Goal: Task Accomplishment & Management: Manage account settings

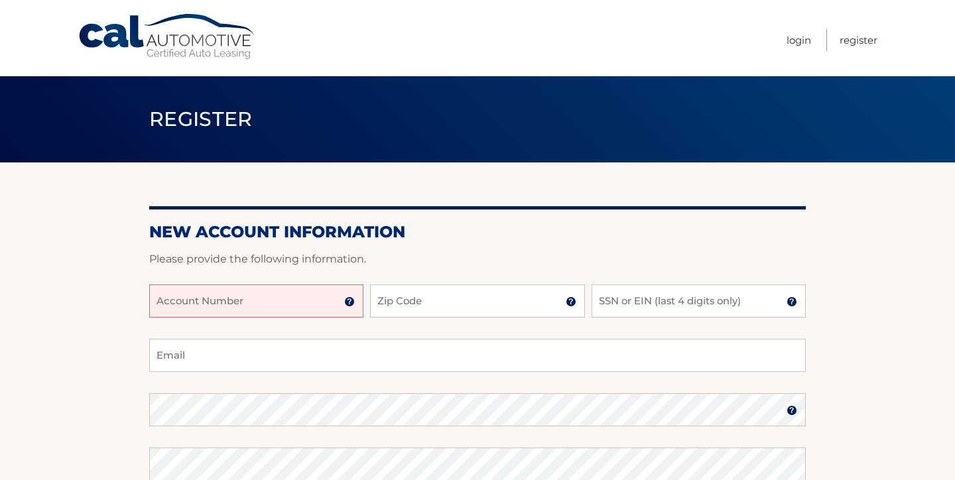
click at [265, 304] on input "Account Number" at bounding box center [256, 301] width 214 height 33
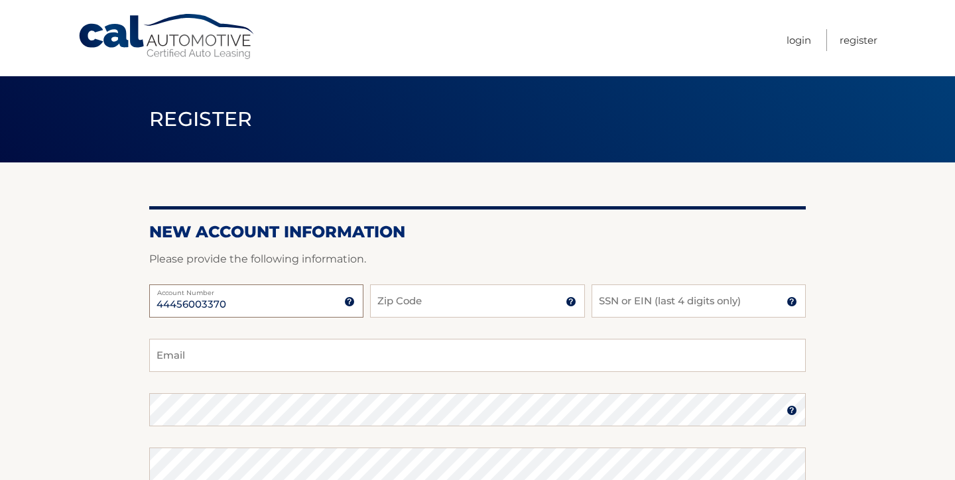
type input "44456003370"
type input "14127"
click at [617, 308] on input "SSN or EIN (last 4 digits only)" at bounding box center [699, 301] width 214 height 33
type input "2"
type input "5000"
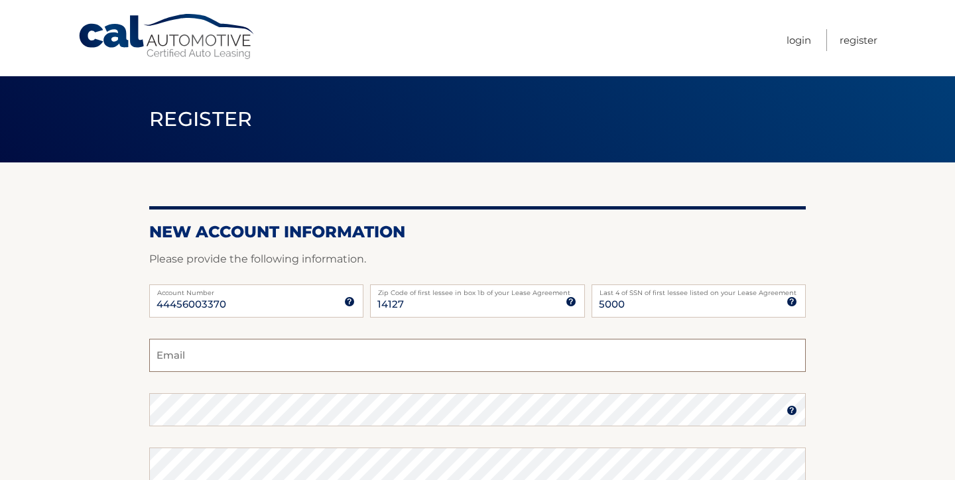
type input "mmdsmiley@hotmail.com"
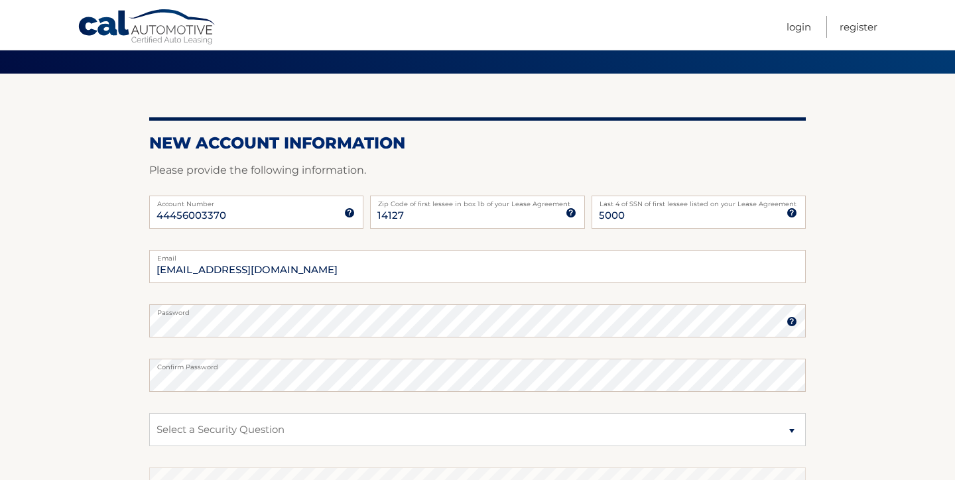
scroll to position [91, 0]
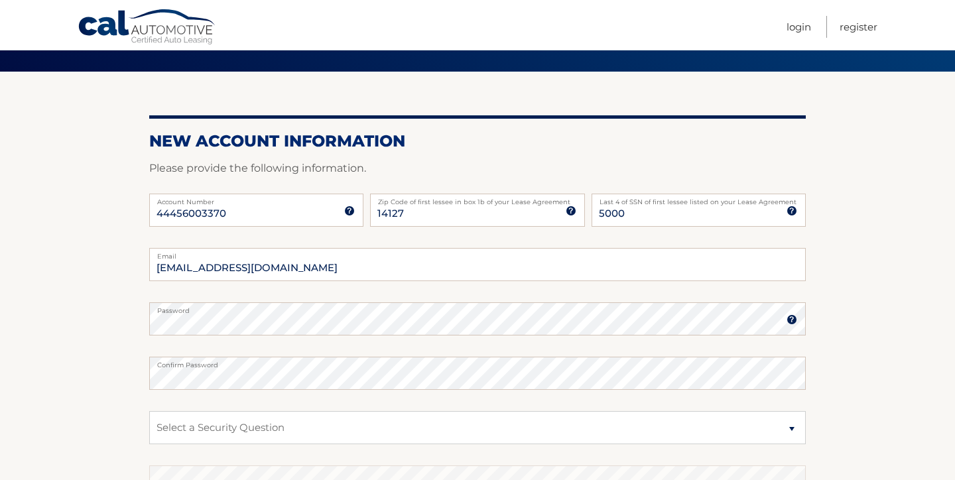
click at [792, 322] on img at bounding box center [792, 319] width 11 height 11
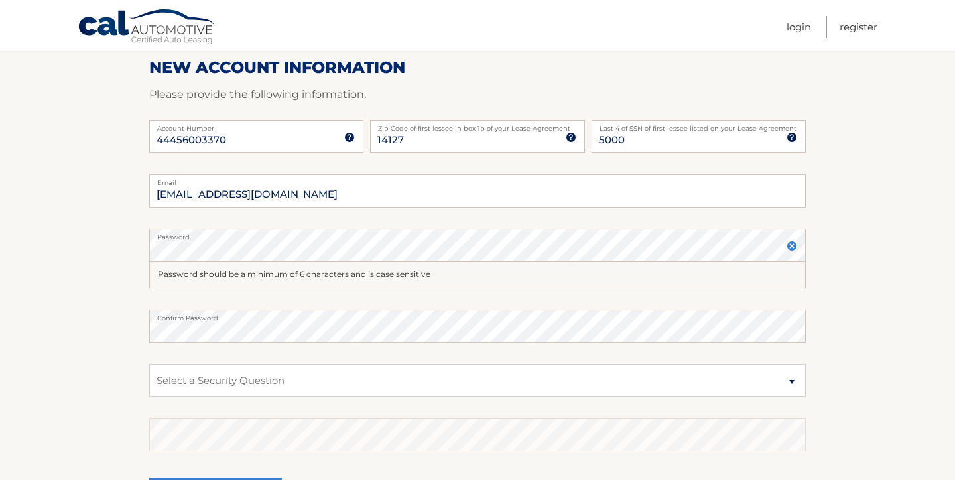
scroll to position [180, 0]
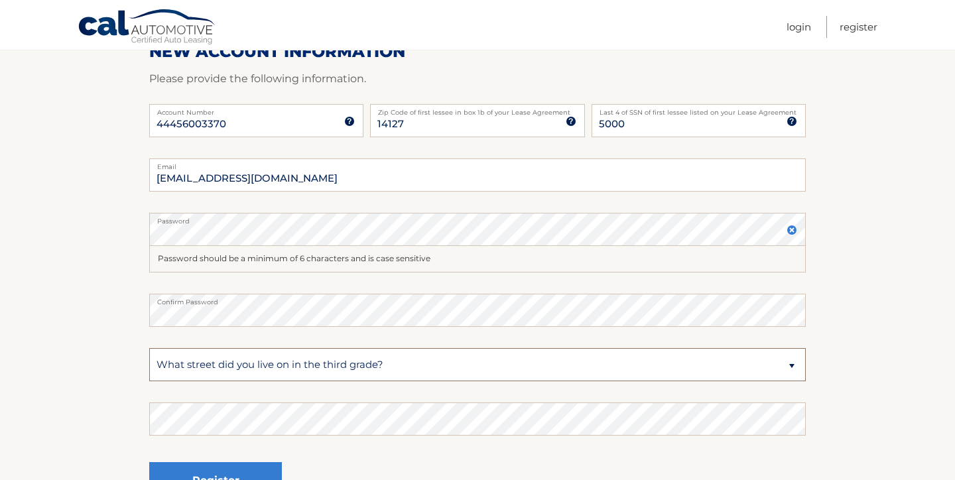
select select "5"
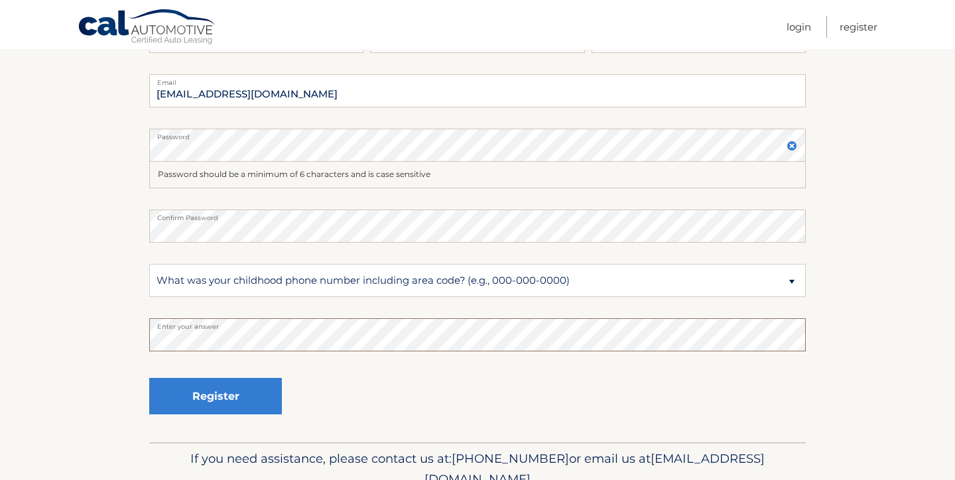
scroll to position [267, 0]
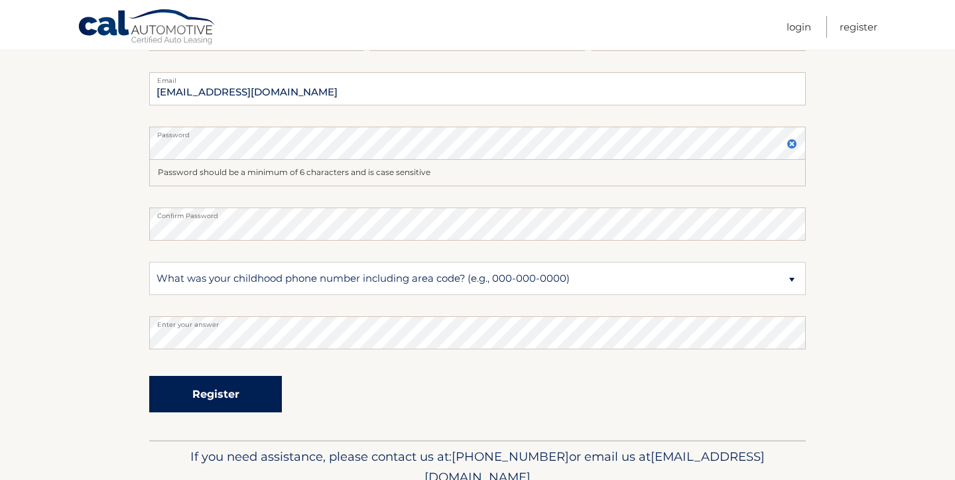
click at [247, 401] on button "Register" at bounding box center [215, 394] width 133 height 36
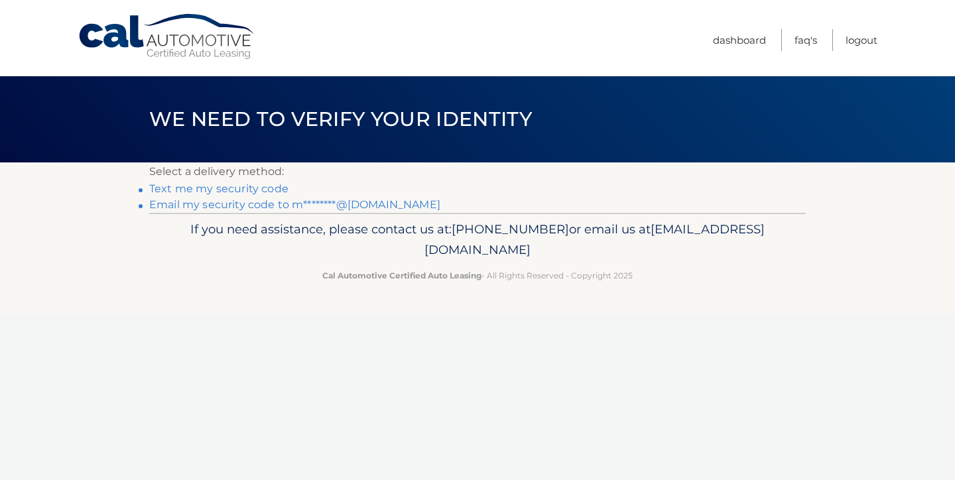
click at [252, 192] on link "Text me my security code" at bounding box center [218, 188] width 139 height 13
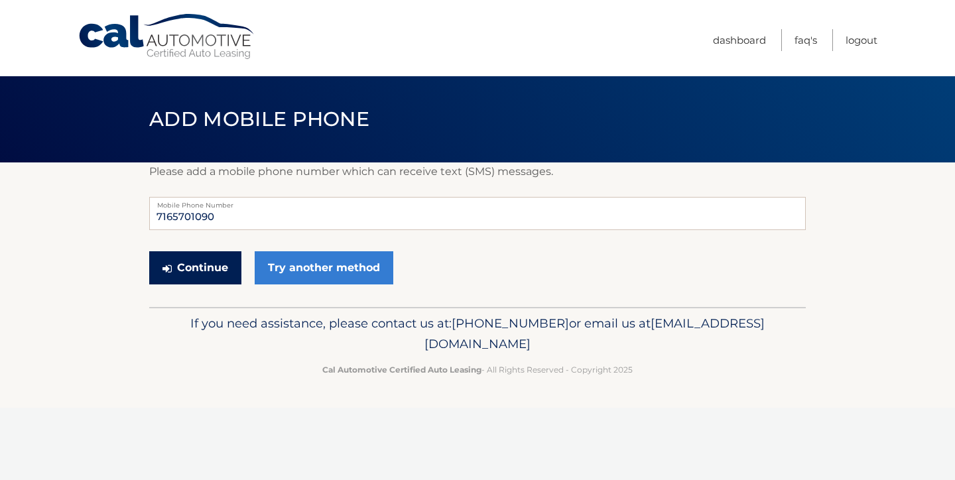
click at [203, 274] on button "Continue" at bounding box center [195, 267] width 92 height 33
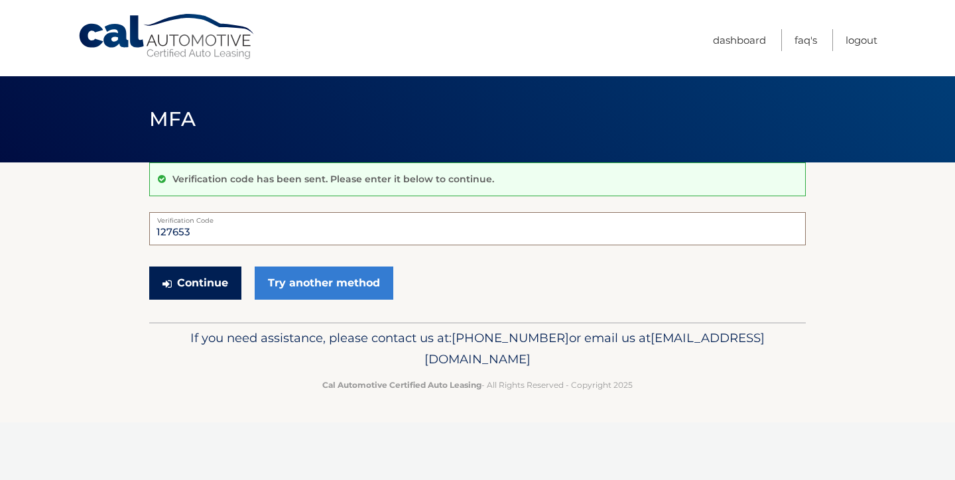
type input "127653"
click at [207, 285] on button "Continue" at bounding box center [195, 283] width 92 height 33
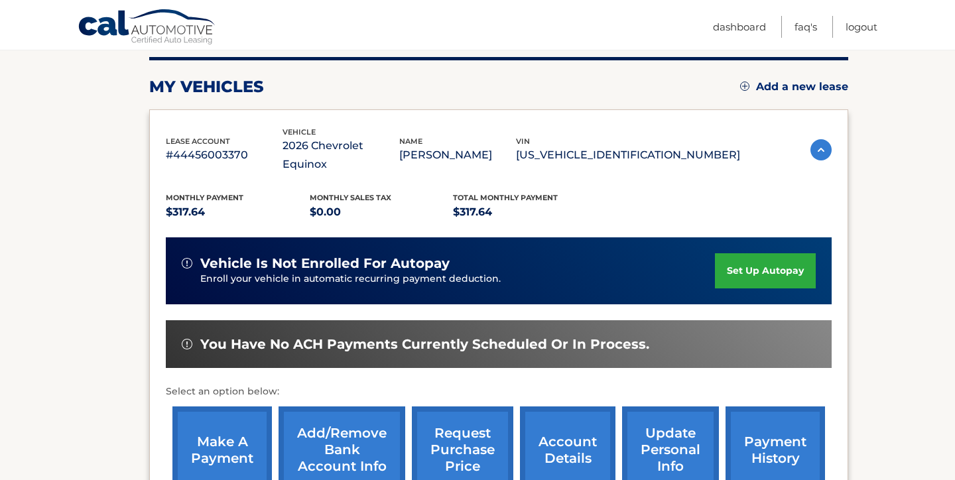
scroll to position [173, 0]
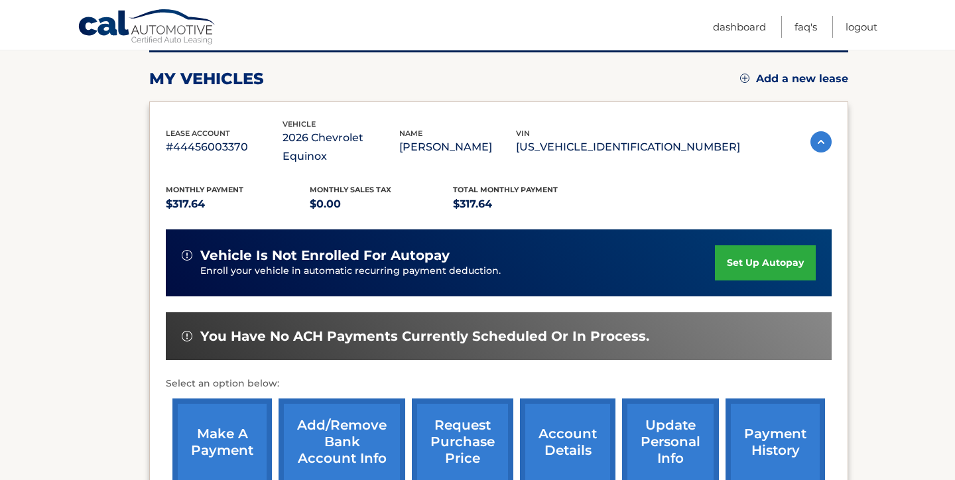
click at [777, 248] on link "set up autopay" at bounding box center [765, 262] width 101 height 35
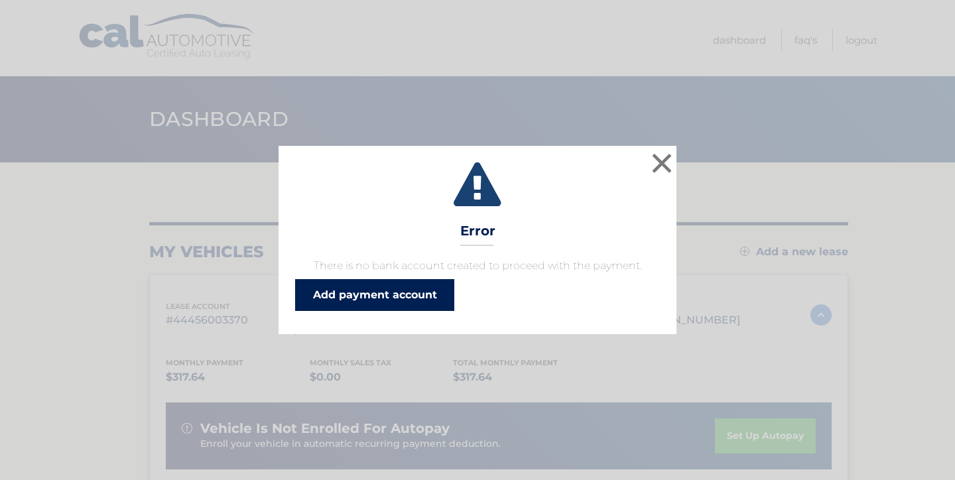
click at [395, 297] on link "Add payment account" at bounding box center [374, 295] width 159 height 32
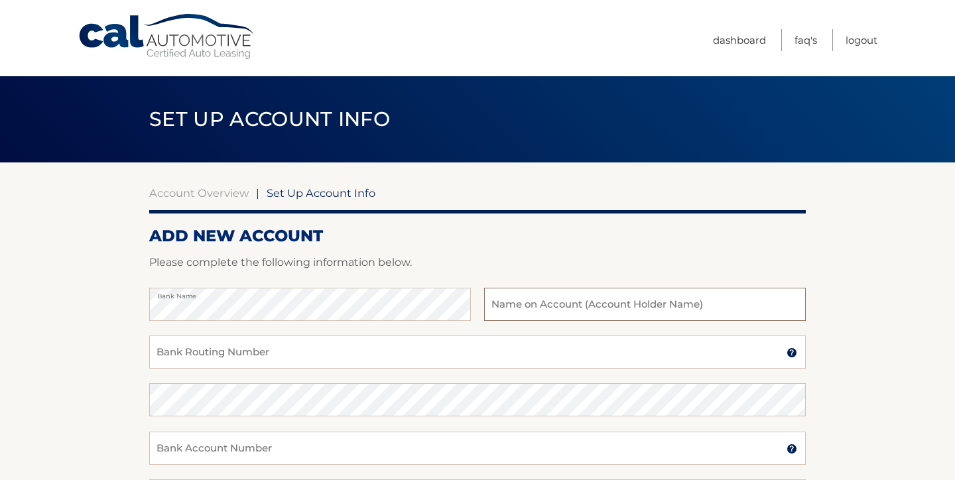
click at [542, 298] on input "text" at bounding box center [645, 304] width 322 height 33
type input "[PERSON_NAME]"
click at [326, 353] on input "Bank Routing Number" at bounding box center [477, 352] width 657 height 33
type input "022000046"
click at [282, 450] on input "Bank Account Number" at bounding box center [477, 448] width 657 height 33
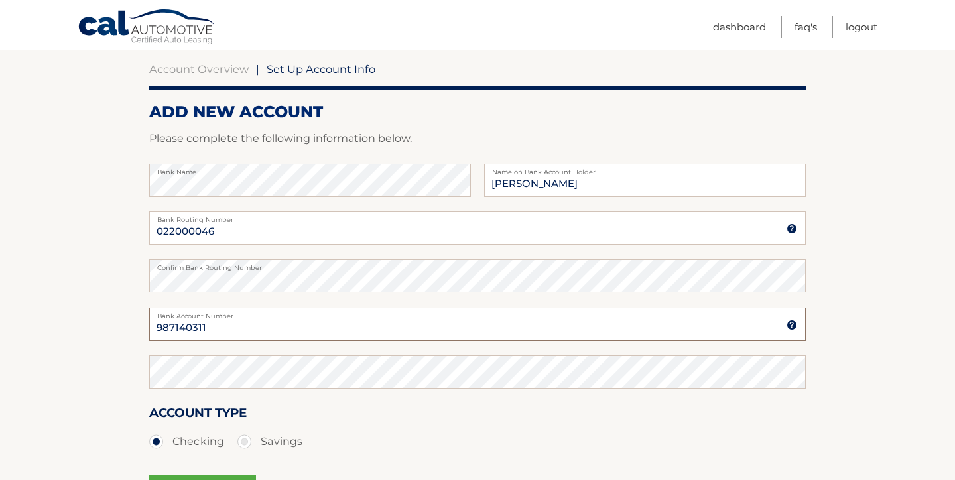
scroll to position [125, 0]
type input "987140311"
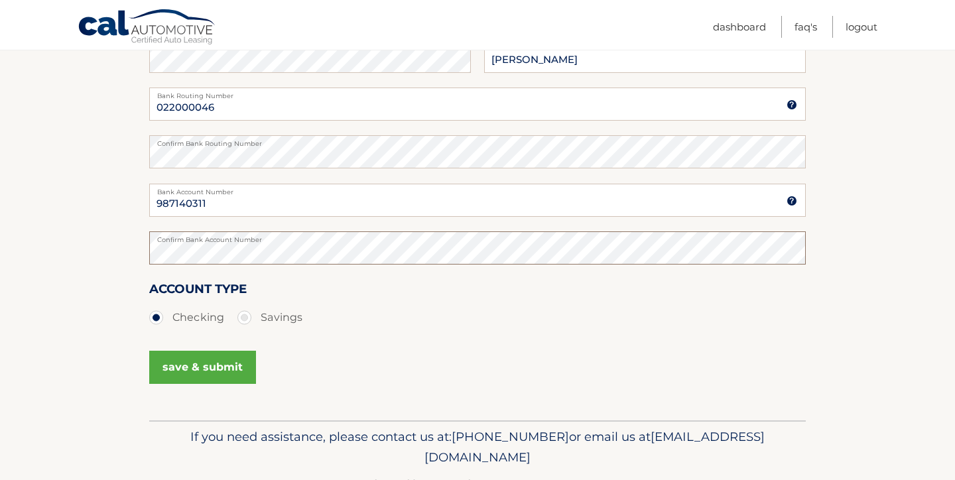
scroll to position [258, 0]
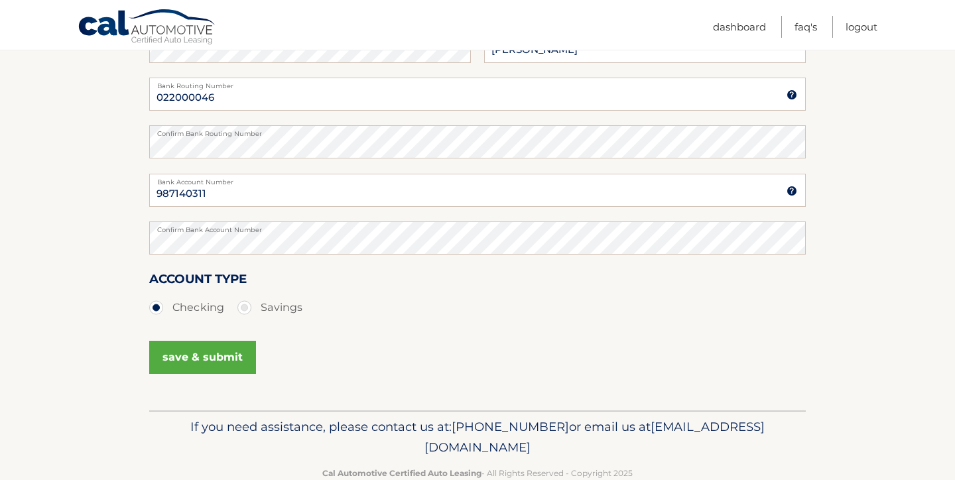
click at [214, 363] on button "save & submit" at bounding box center [202, 357] width 107 height 33
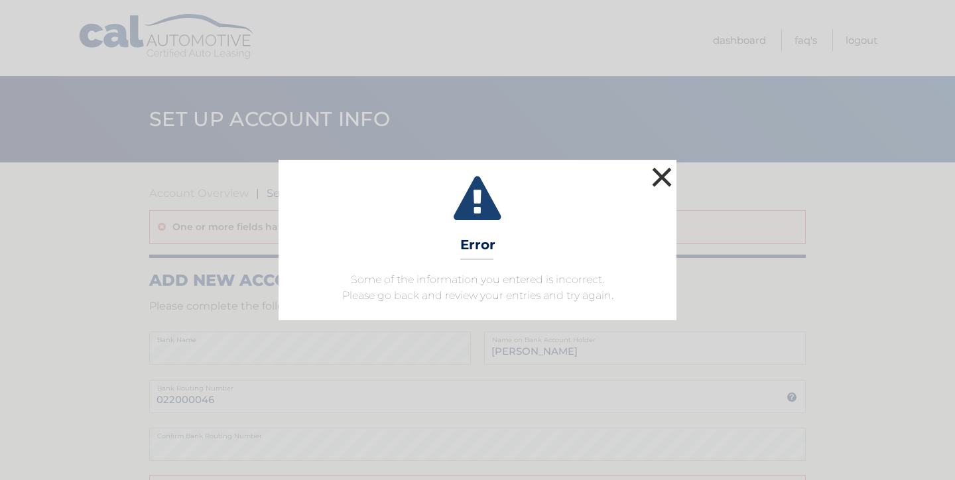
click at [664, 178] on button "×" at bounding box center [662, 177] width 27 height 27
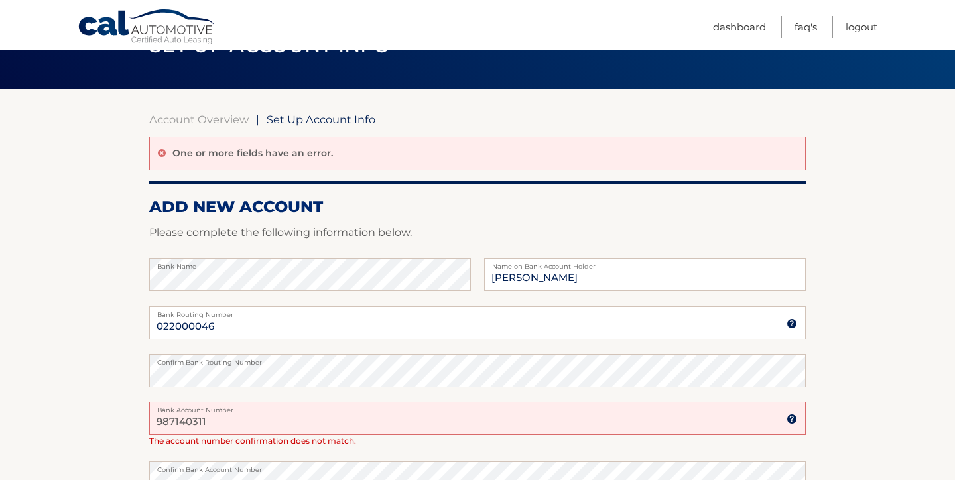
scroll to position [103, 0]
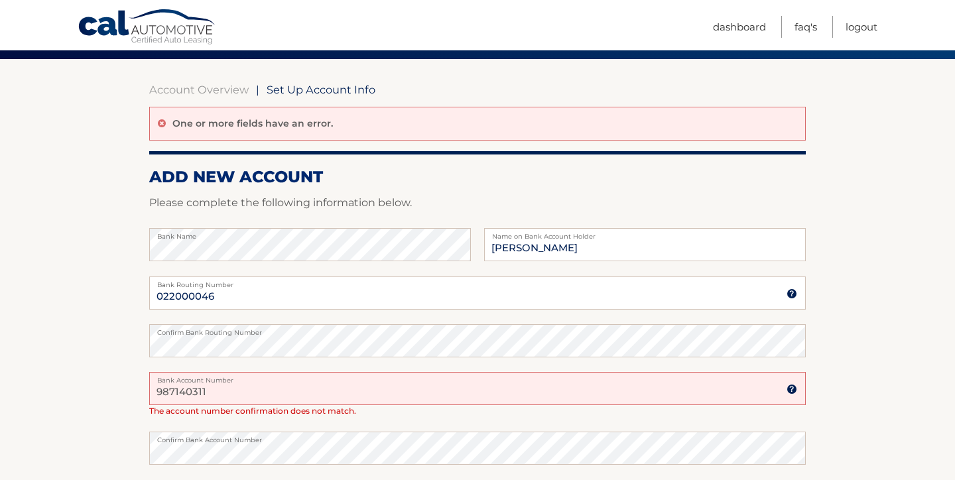
click at [202, 389] on input "987140311" at bounding box center [477, 388] width 657 height 33
click at [201, 389] on input "987140311" at bounding box center [477, 388] width 657 height 33
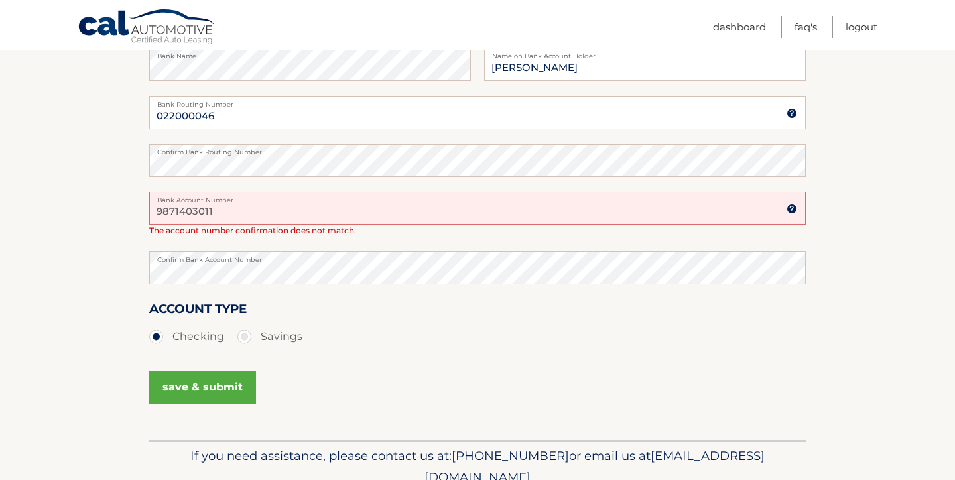
scroll to position [285, 0]
type input "9871403011"
click at [217, 387] on button "save & submit" at bounding box center [202, 385] width 107 height 33
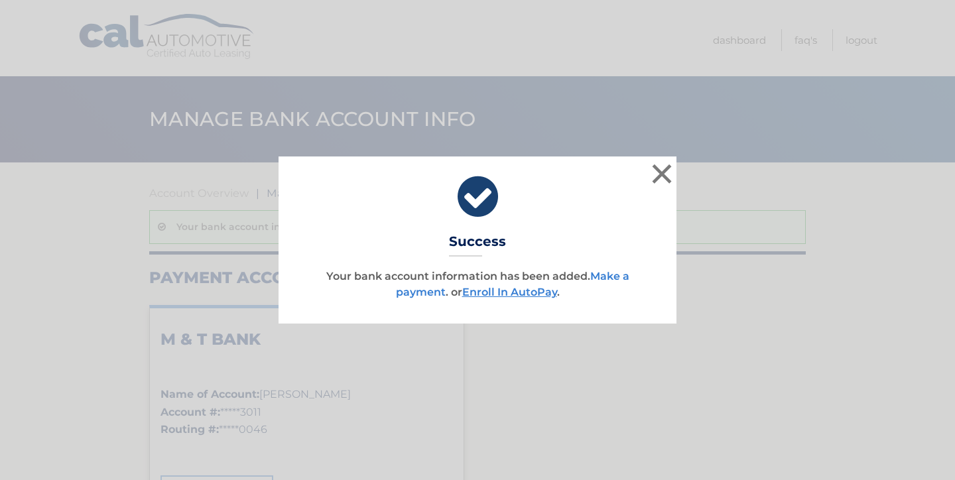
click at [412, 293] on link "Make a payment" at bounding box center [512, 284] width 233 height 29
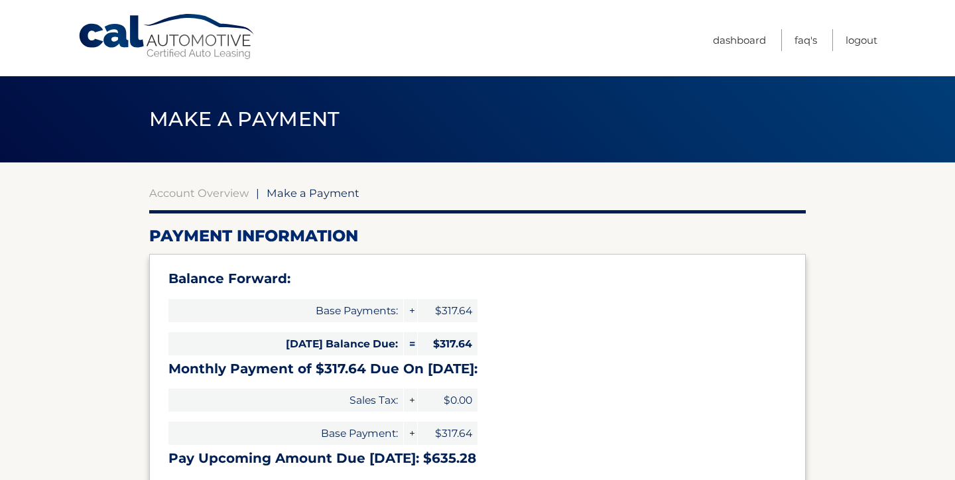
select select "NGJhNmQ3YzQtMjIwNS00MjllLTljZmYtZTM2MmQ0NjU5Mzkx"
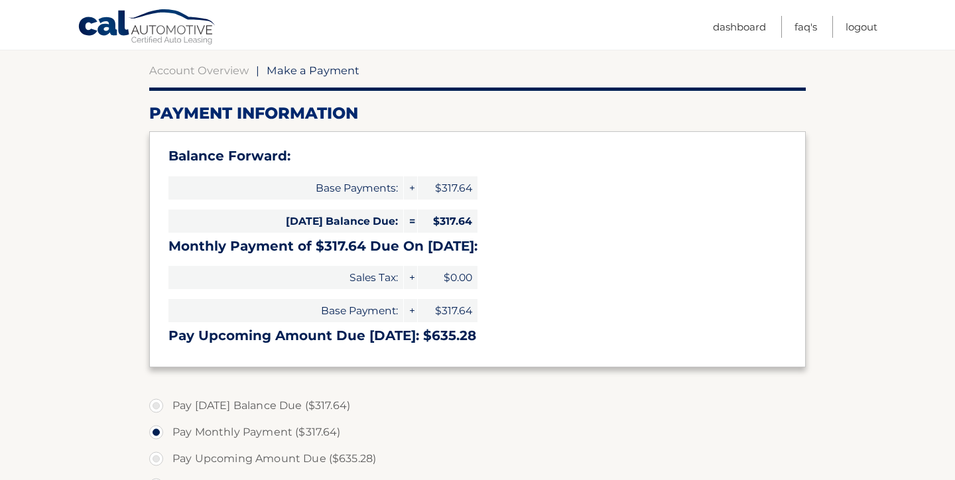
scroll to position [127, 0]
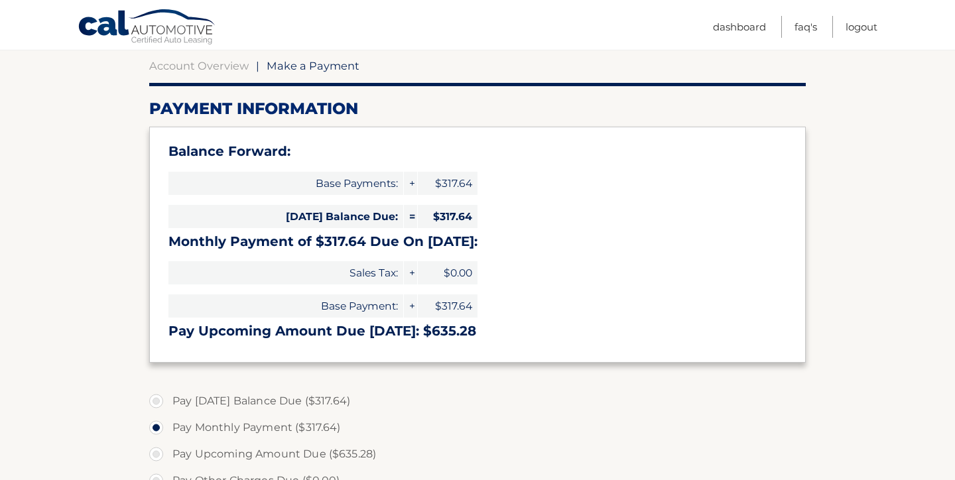
click at [158, 398] on label "Pay [DATE] Balance Due ($317.64)" at bounding box center [477, 401] width 657 height 27
click at [158, 398] on input "Pay [DATE] Balance Due ($317.64)" at bounding box center [161, 398] width 13 height 21
radio input "true"
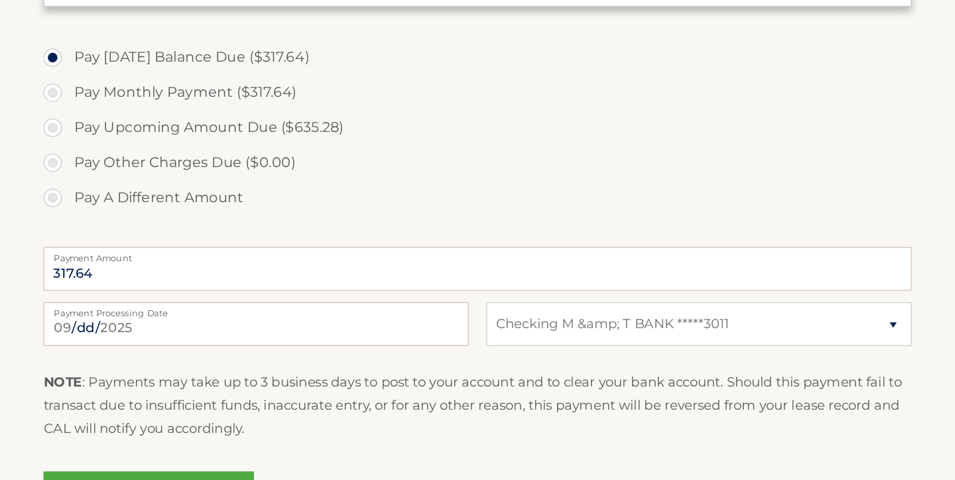
scroll to position [388, 0]
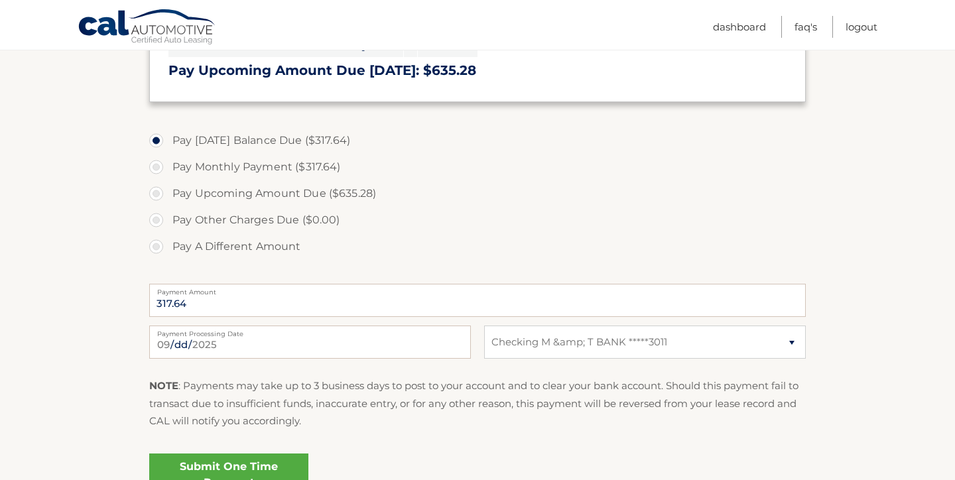
click at [192, 466] on link "Submit One Time Payment" at bounding box center [228, 475] width 159 height 42
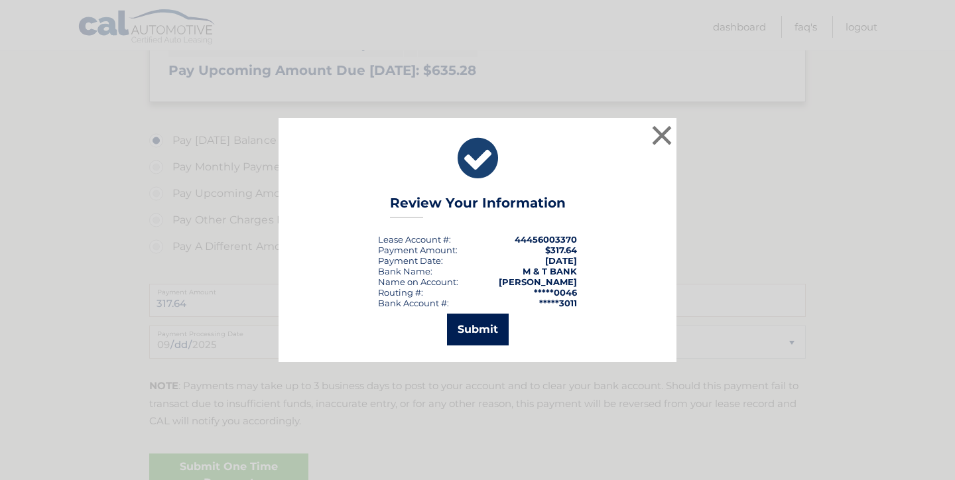
click at [479, 332] on button "Submit" at bounding box center [478, 330] width 62 height 32
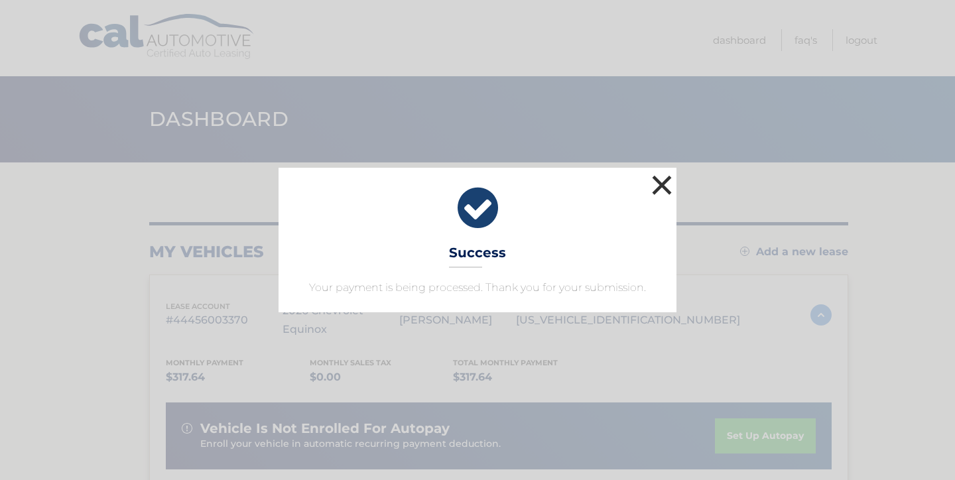
click at [666, 190] on button "×" at bounding box center [662, 185] width 27 height 27
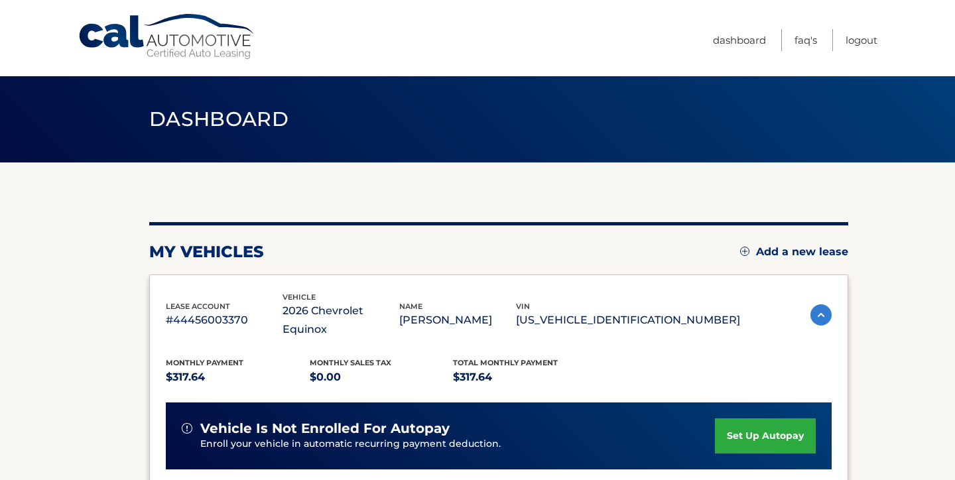
click at [788, 418] on link "set up autopay" at bounding box center [765, 435] width 101 height 35
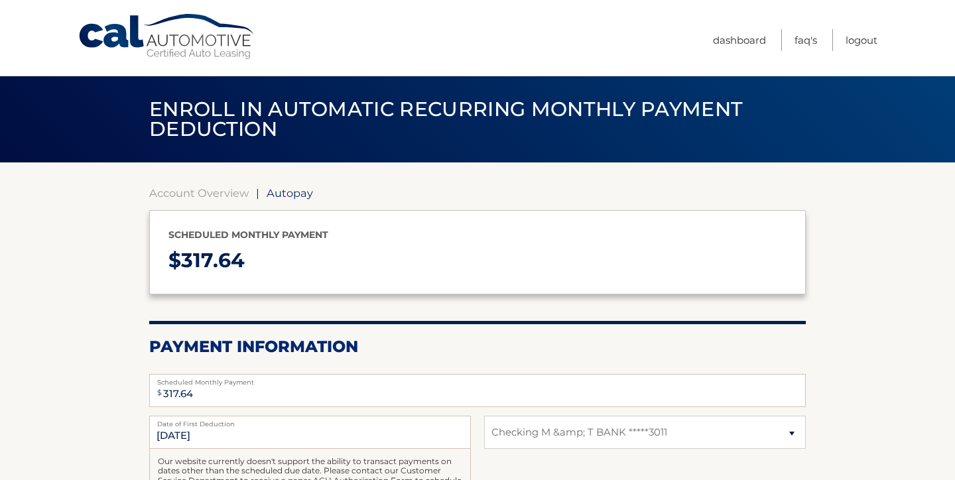
select select "NGJhNmQ3YzQtMjIwNS00MjllLTljZmYtZTM2MmQ0NjU5Mzkx"
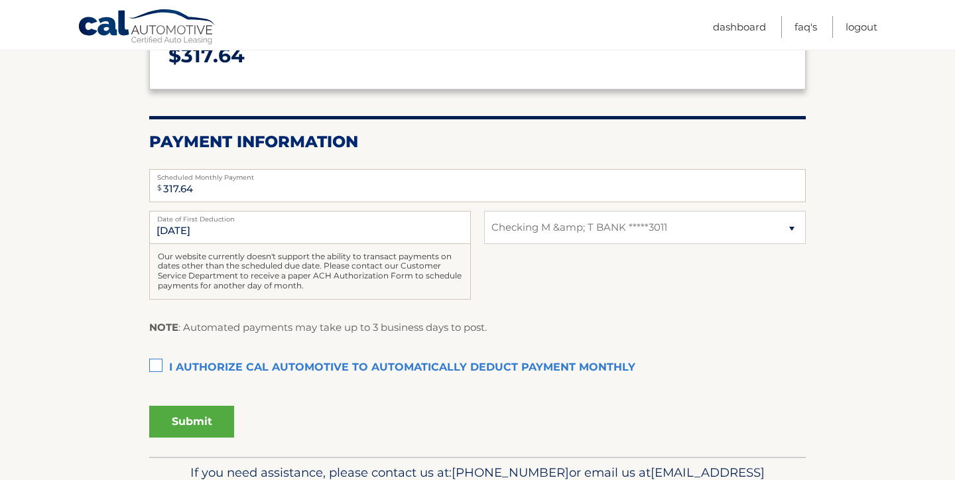
scroll to position [223, 0]
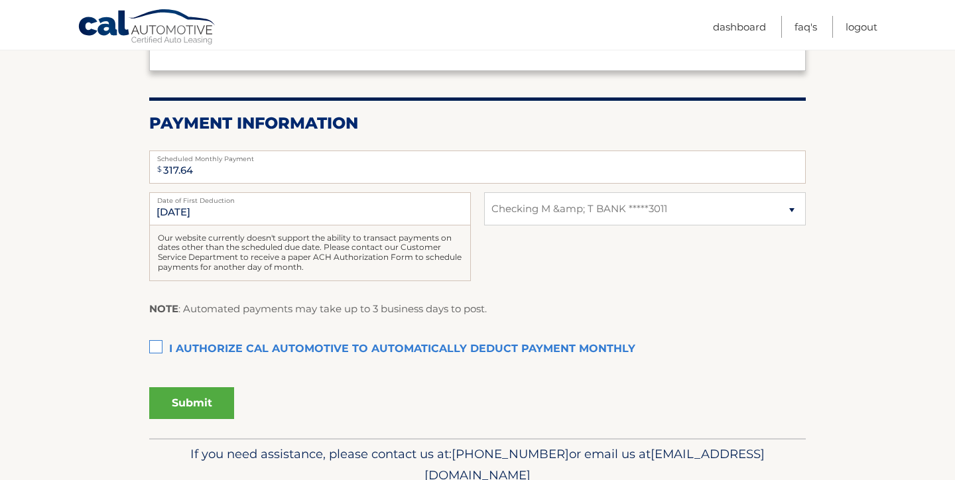
click at [158, 344] on label "I authorize cal automotive to automatically deduct payment monthly This checkbo…" at bounding box center [477, 349] width 657 height 27
click at [0, 0] on input "I authorize cal automotive to automatically deduct payment monthly This checkbo…" at bounding box center [0, 0] width 0 height 0
click at [188, 398] on button "Submit" at bounding box center [191, 403] width 85 height 32
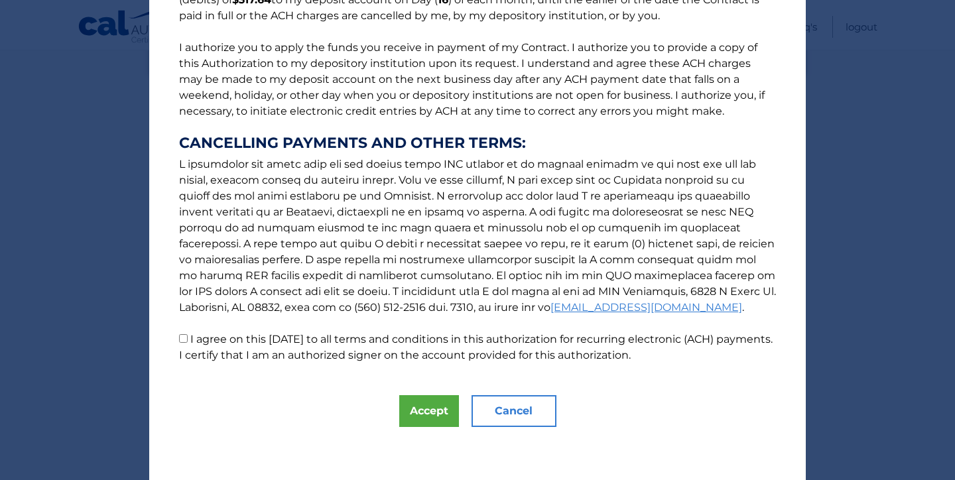
scroll to position [147, 0]
click at [184, 344] on p "The words "I" "me" and "my" mean any identified Customer who signs this Authori…" at bounding box center [477, 122] width 623 height 483
click at [184, 336] on p "The words "I" "me" and "my" mean any identified Customer who signs this Authori…" at bounding box center [477, 122] width 623 height 483
click at [184, 338] on input "I agree on this 09/24/2025 to all terms and conditions in this authorization fo…" at bounding box center [183, 338] width 9 height 9
checkbox input "true"
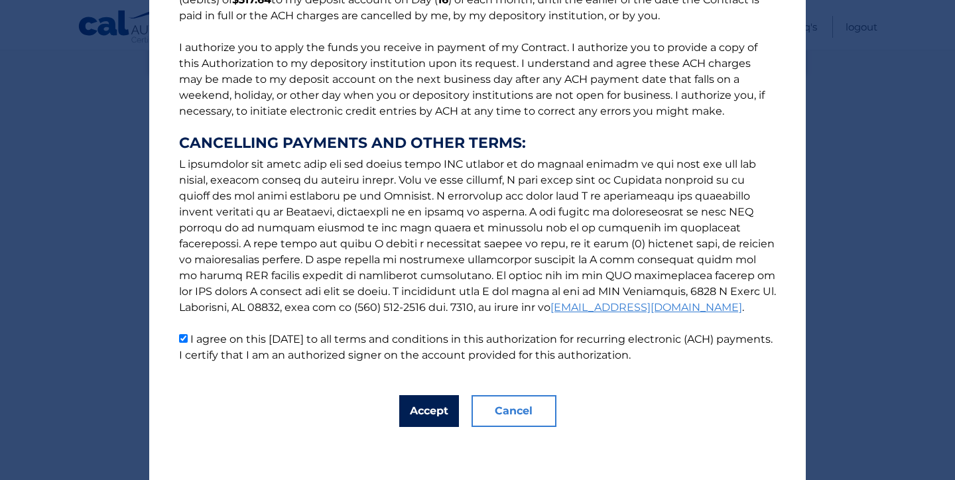
click at [430, 413] on button "Accept" at bounding box center [429, 411] width 60 height 32
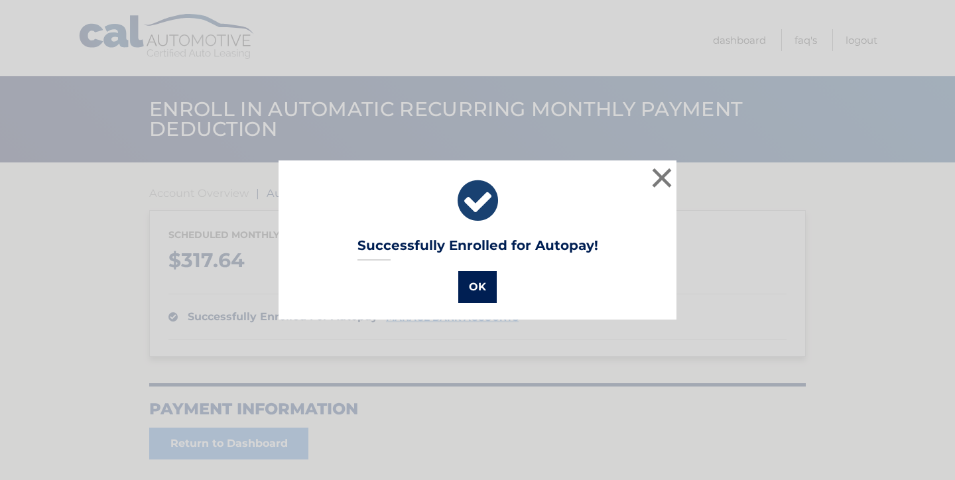
click at [472, 291] on button "OK" at bounding box center [477, 287] width 38 height 32
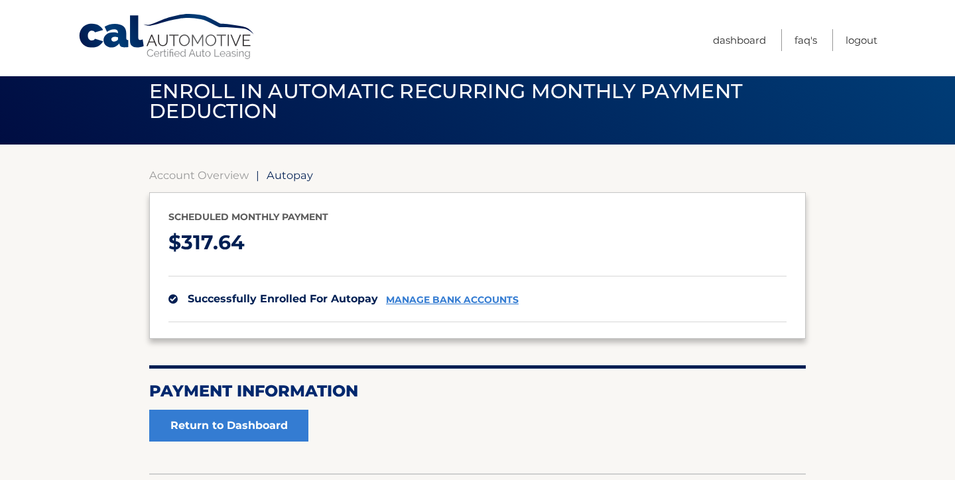
scroll to position [21, 0]
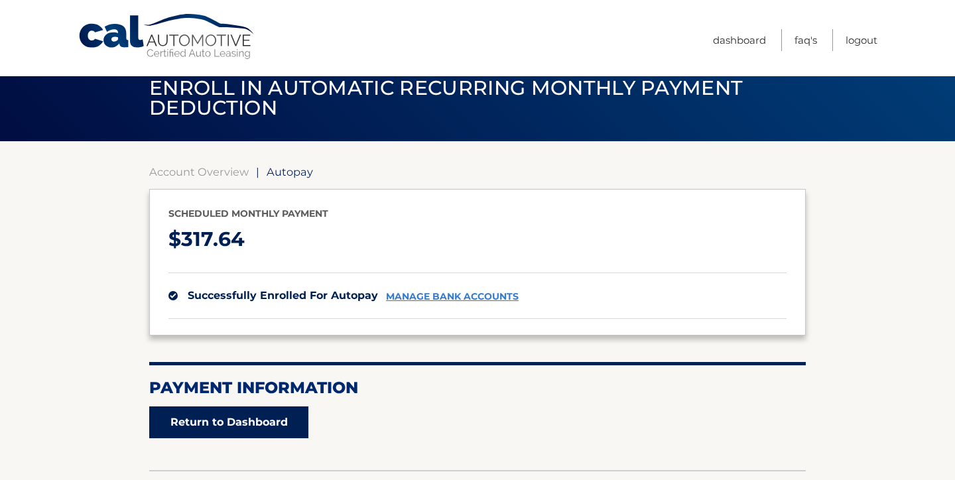
click at [267, 416] on link "Return to Dashboard" at bounding box center [228, 423] width 159 height 32
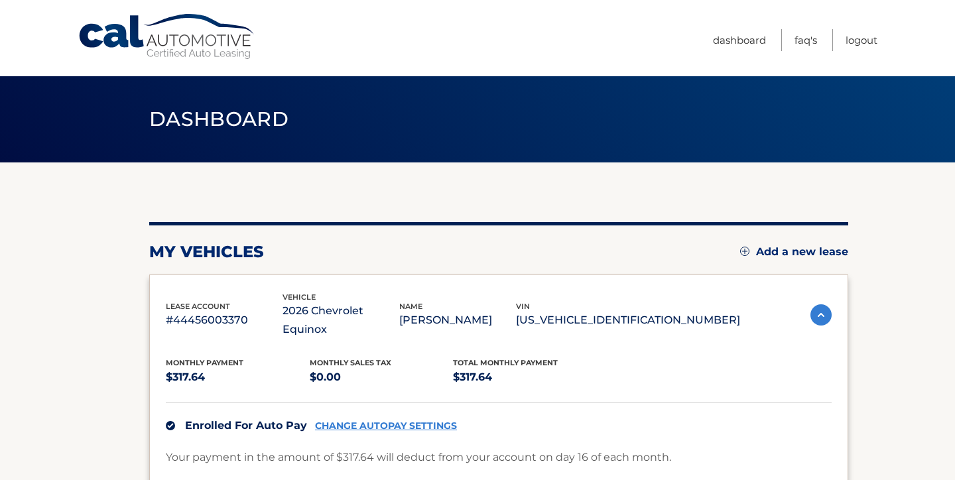
click at [777, 251] on link "Add a new lease" at bounding box center [794, 251] width 108 height 13
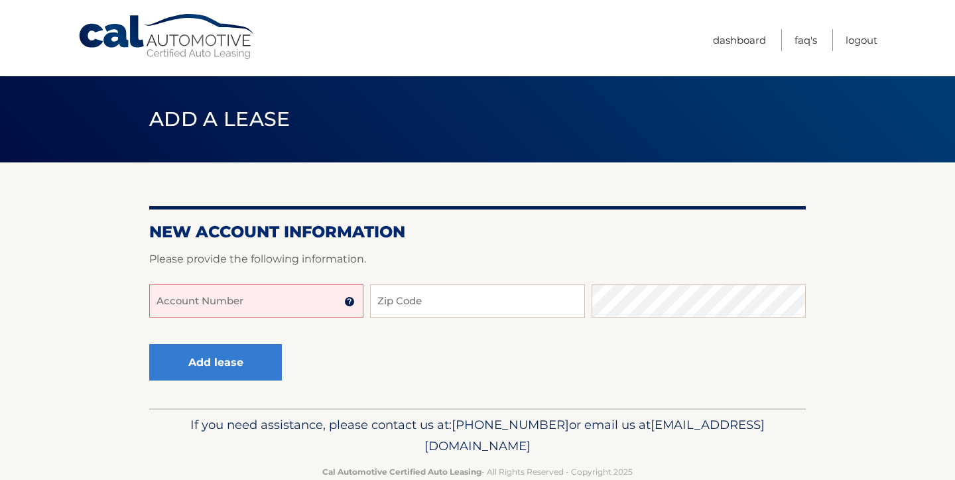
click at [253, 303] on input "Account Number" at bounding box center [256, 301] width 214 height 33
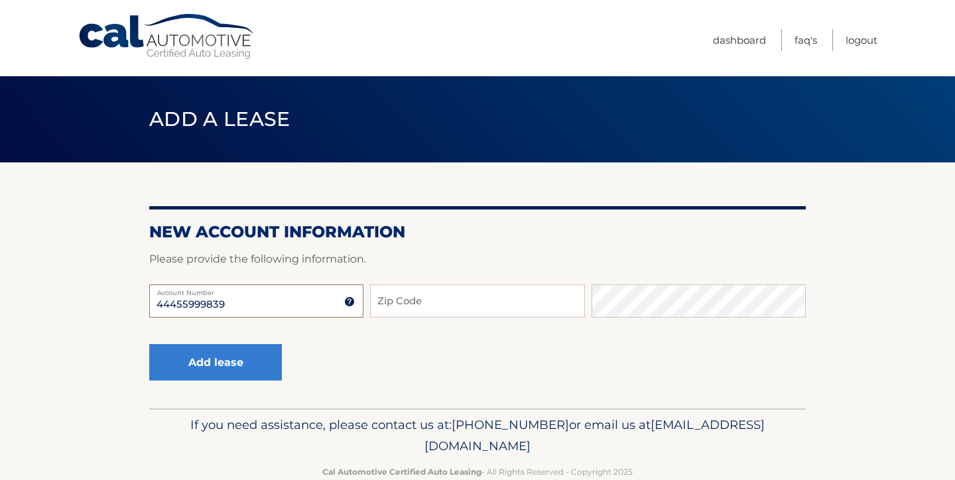
type input "44455999839"
click at [414, 304] on input "Zip Code" at bounding box center [477, 301] width 214 height 33
type input "14127"
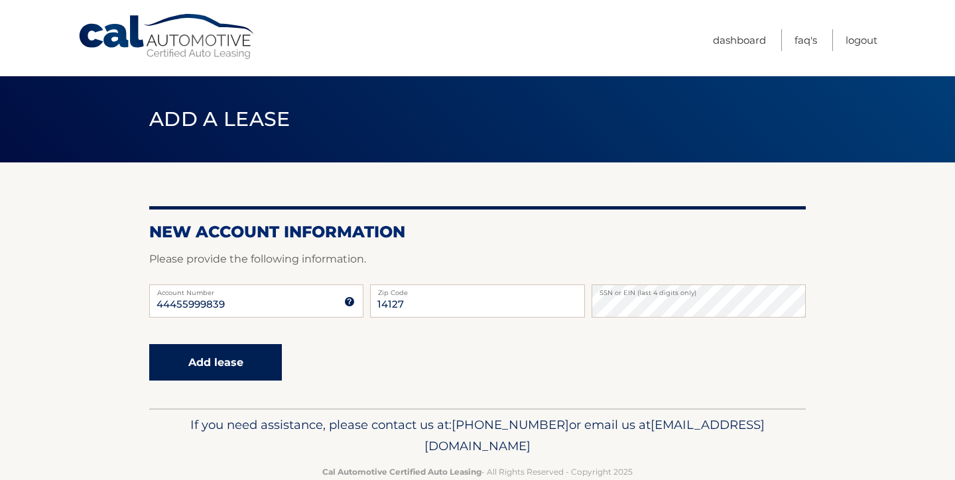
click at [211, 359] on button "Add lease" at bounding box center [215, 362] width 133 height 36
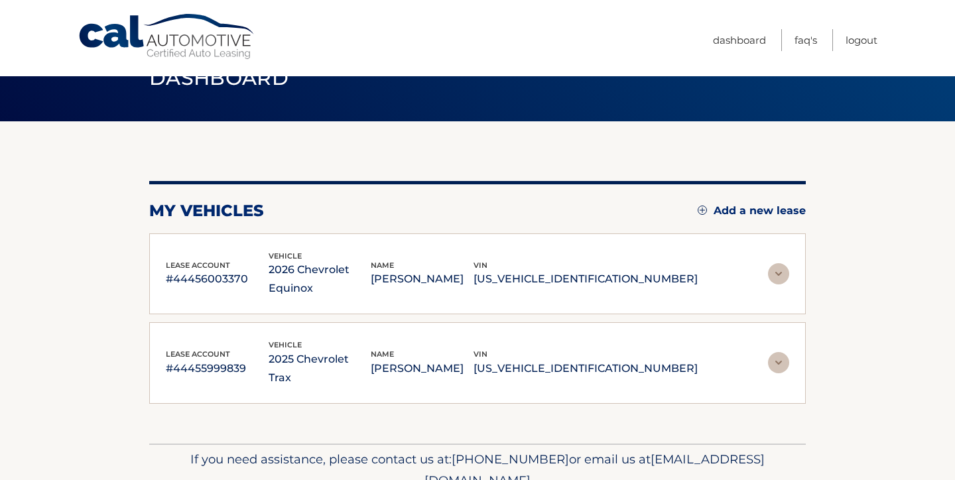
scroll to position [60, 0]
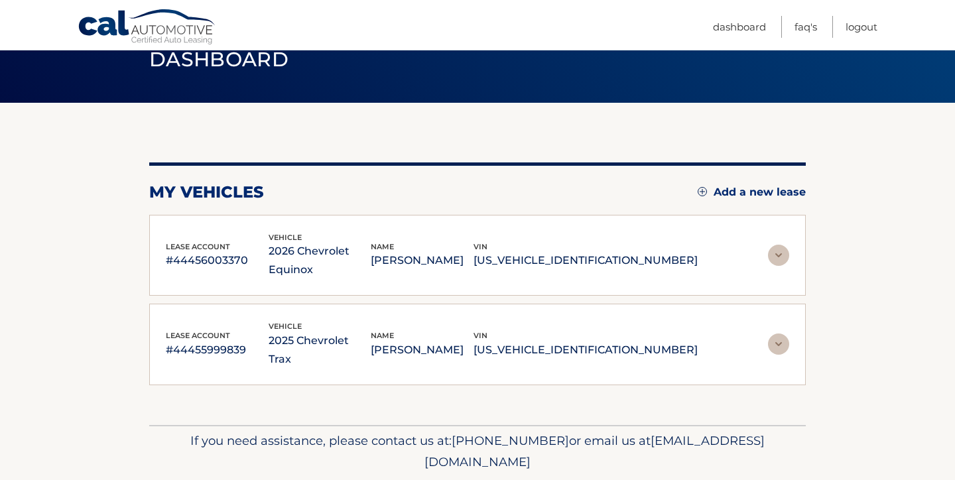
click at [783, 334] on img at bounding box center [778, 344] width 21 height 21
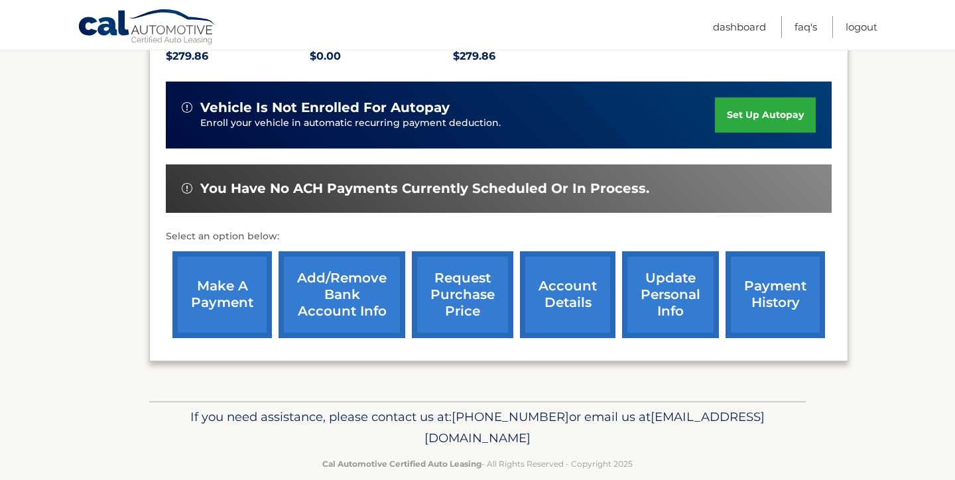
scroll to position [391, 0]
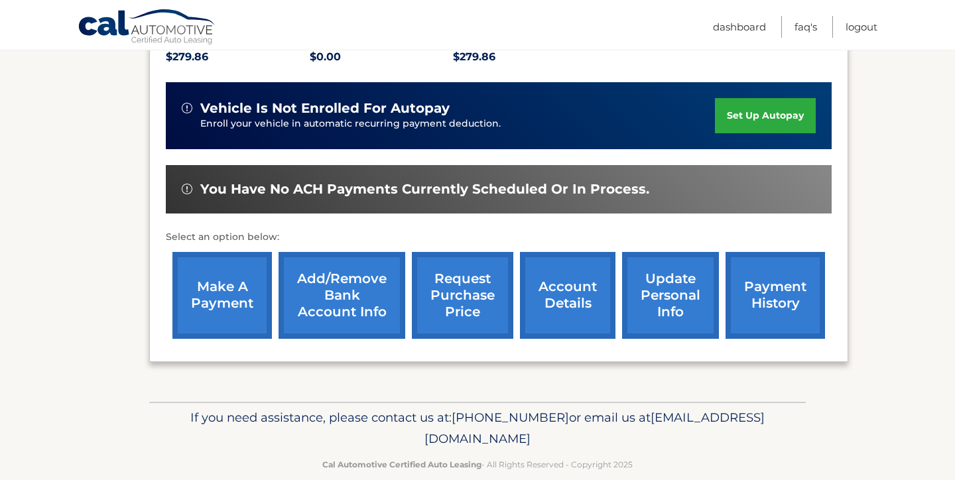
click at [219, 259] on link "make a payment" at bounding box center [221, 295] width 99 height 87
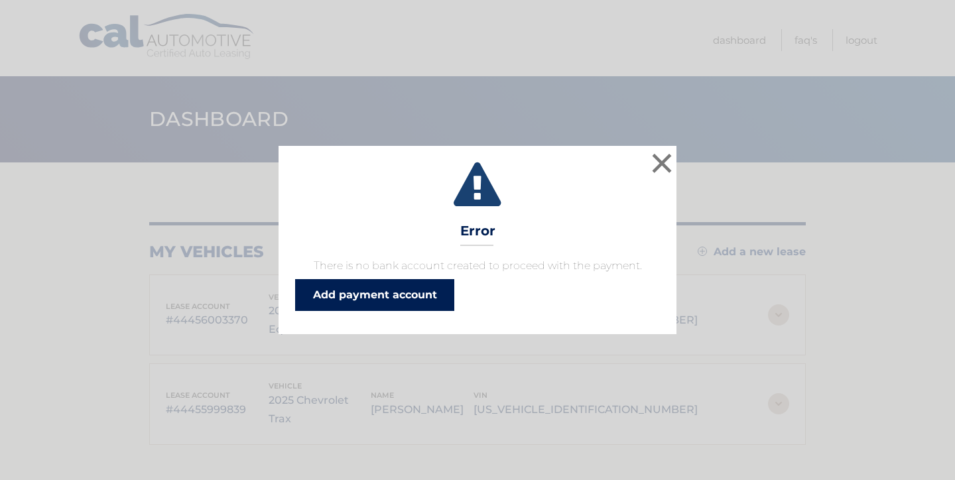
click at [321, 295] on link "Add payment account" at bounding box center [374, 295] width 159 height 32
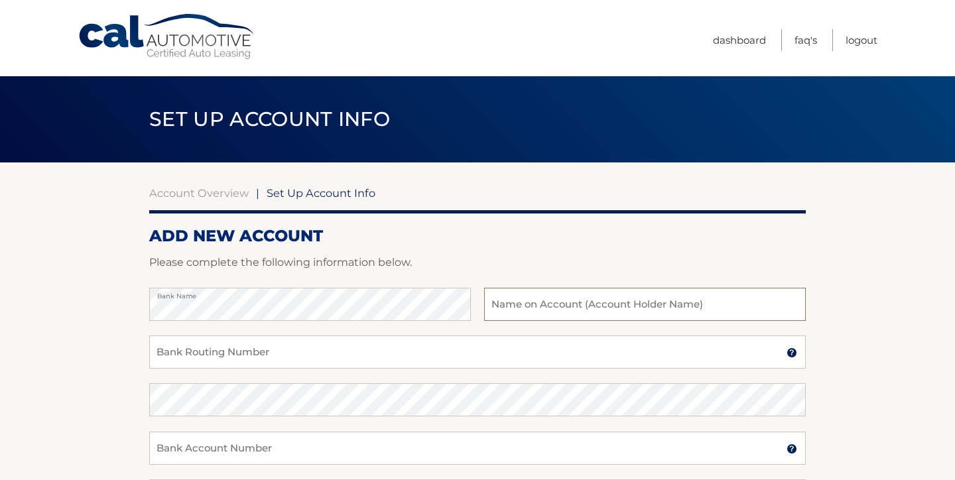
click at [521, 312] on input "text" at bounding box center [645, 304] width 322 height 33
type input "Patrick J McCarthy"
click at [391, 367] on input "Bank Routing Number" at bounding box center [477, 352] width 657 height 33
type input "022000046"
click at [308, 445] on input "Bank Account Number" at bounding box center [477, 448] width 657 height 33
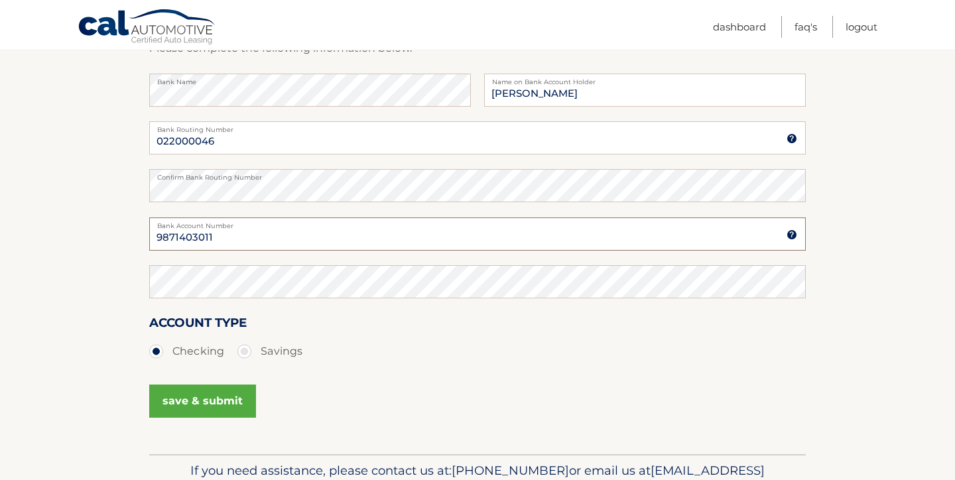
scroll to position [217, 0]
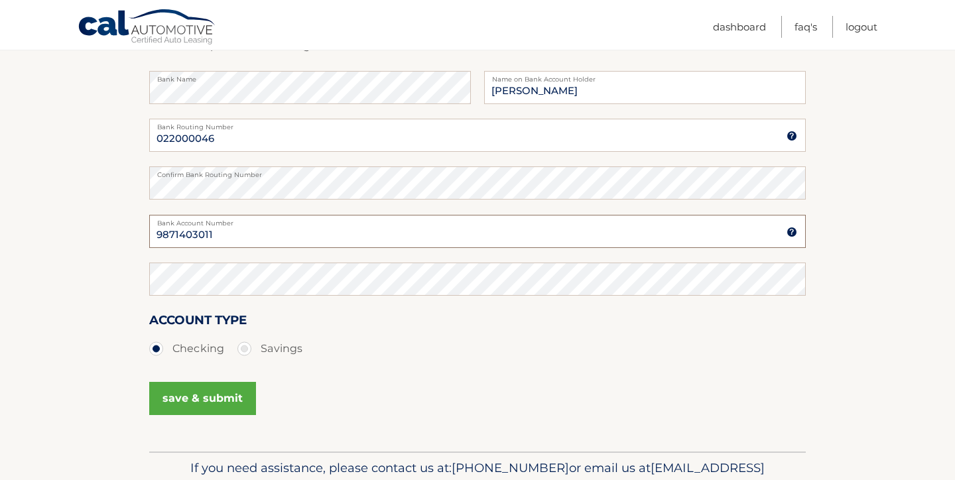
type input "9871403011"
click at [204, 403] on button "save & submit" at bounding box center [202, 398] width 107 height 33
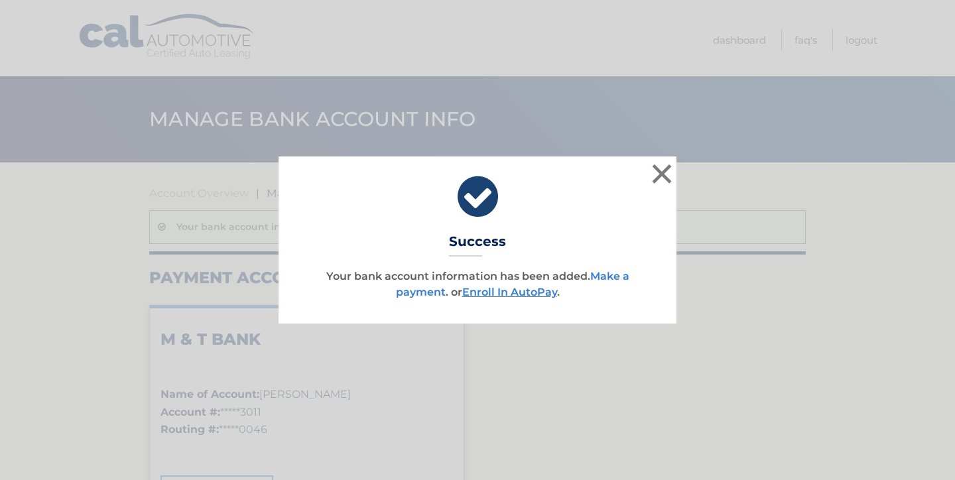
click at [423, 290] on link "Make a payment" at bounding box center [512, 284] width 233 height 29
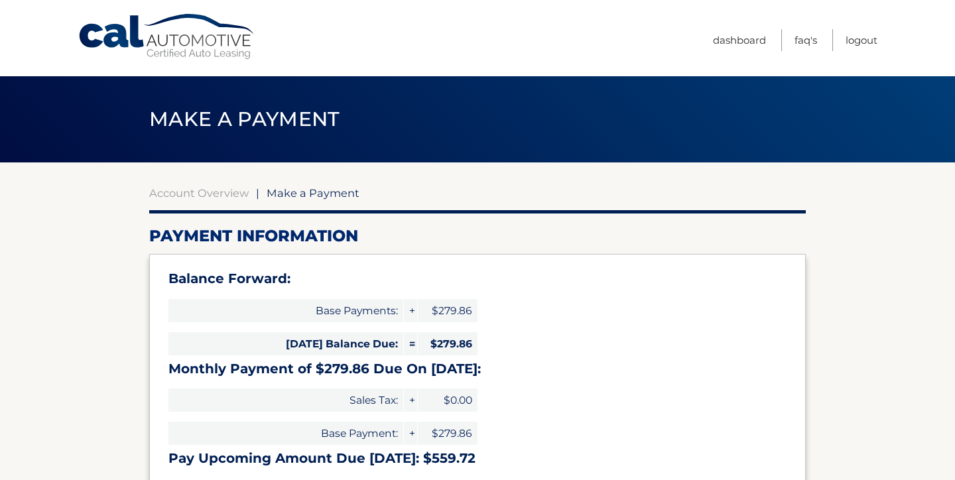
select select "NzZlMGJhMDctYmU0Ni00ZmNhLTliMDgtNTE0NDAyZGEyNmI4"
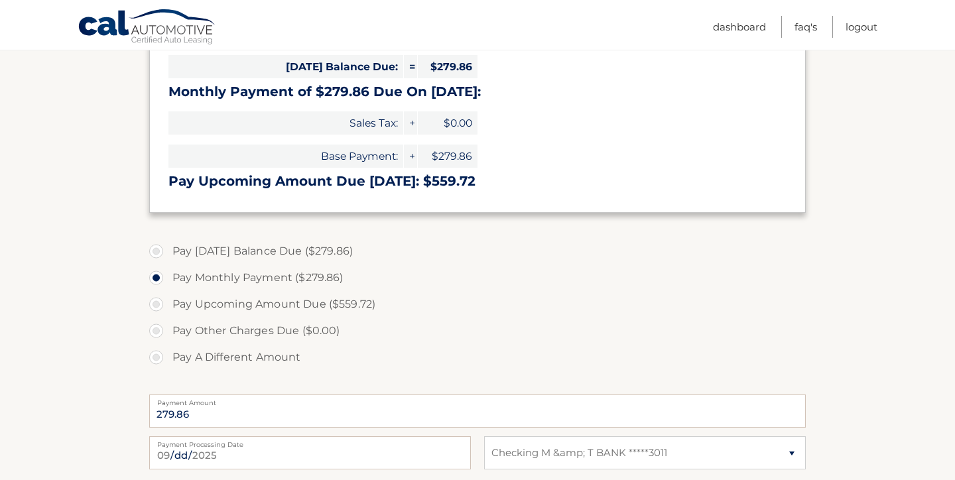
scroll to position [278, 0]
click at [156, 250] on label "Pay [DATE] Balance Due ($279.86)" at bounding box center [477, 250] width 657 height 27
click at [156, 250] on input "Pay [DATE] Balance Due ($279.86)" at bounding box center [161, 247] width 13 height 21
radio input "true"
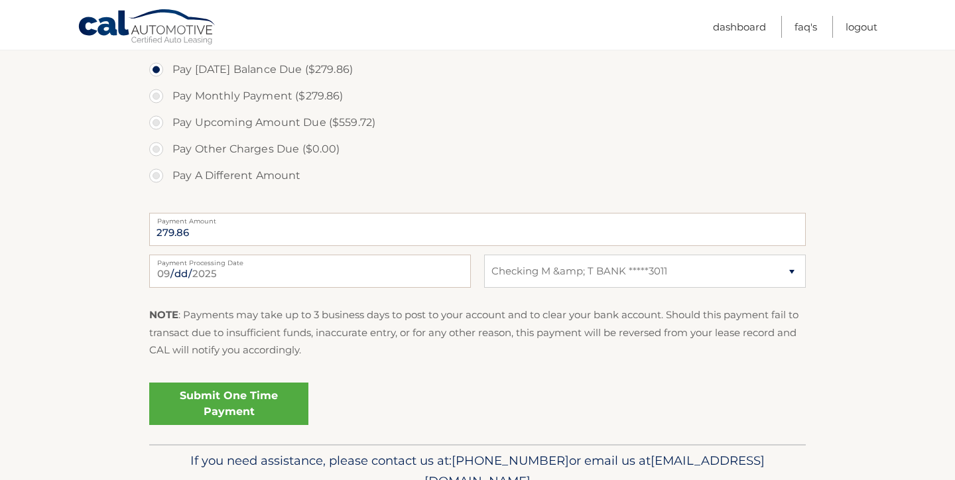
scroll to position [461, 0]
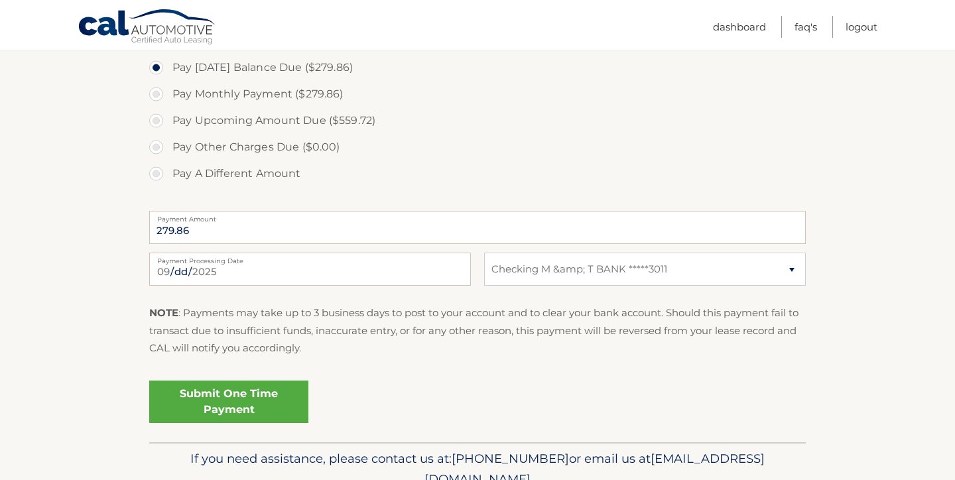
click at [212, 406] on link "Submit One Time Payment" at bounding box center [228, 402] width 159 height 42
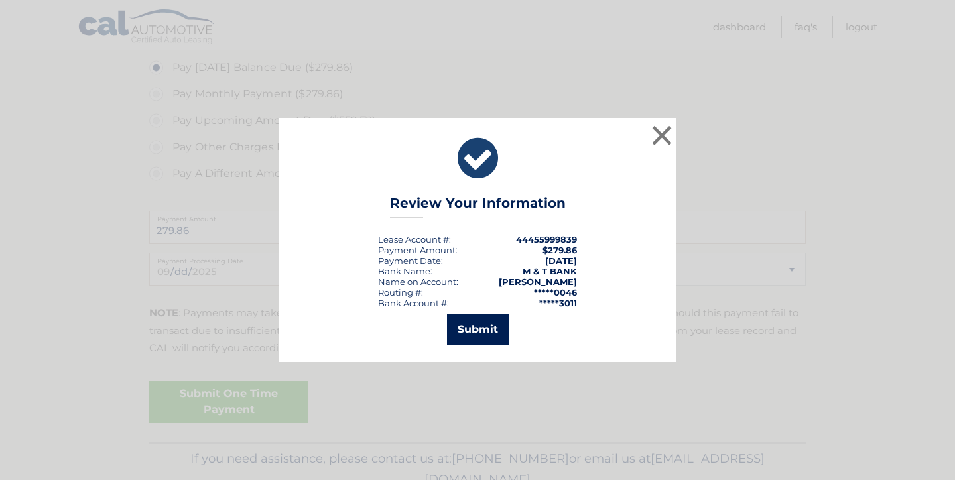
click at [469, 336] on button "Submit" at bounding box center [478, 330] width 62 height 32
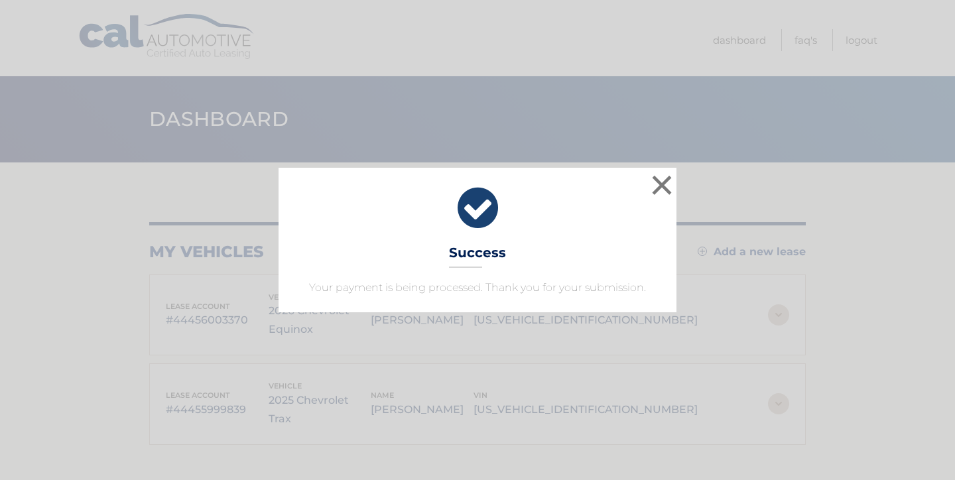
click at [667, 190] on button "×" at bounding box center [662, 185] width 27 height 27
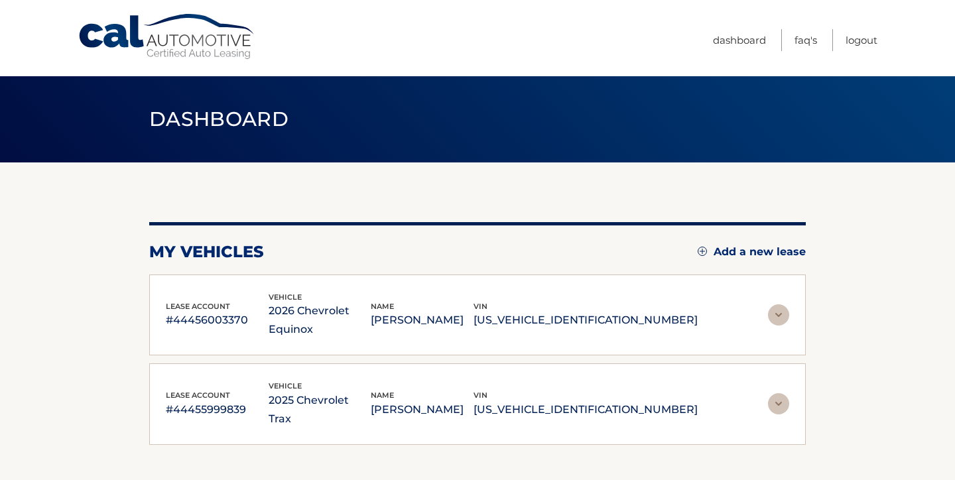
click at [780, 393] on img at bounding box center [778, 403] width 21 height 21
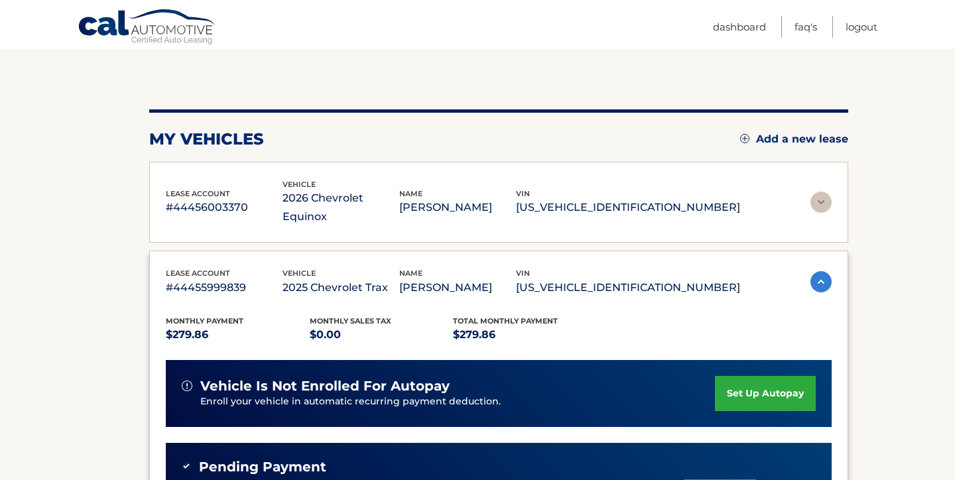
scroll to position [121, 0]
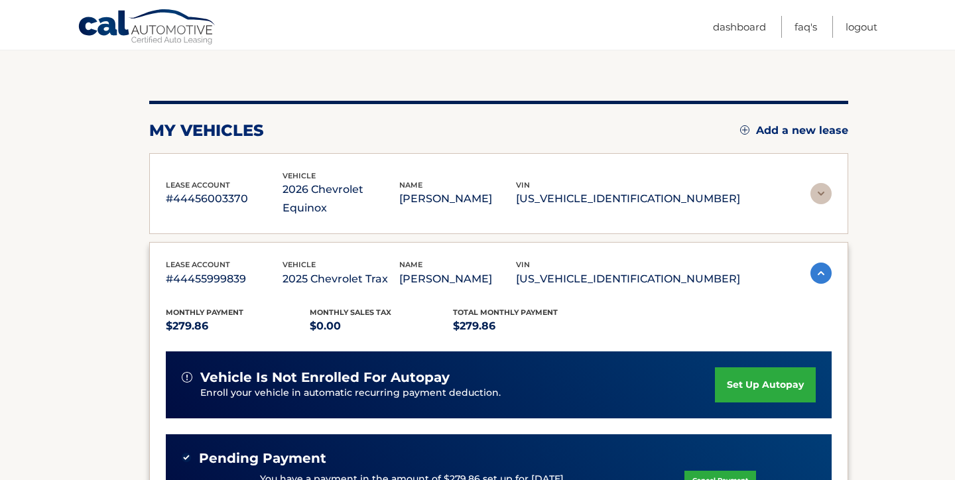
click at [737, 367] on link "set up autopay" at bounding box center [765, 384] width 101 height 35
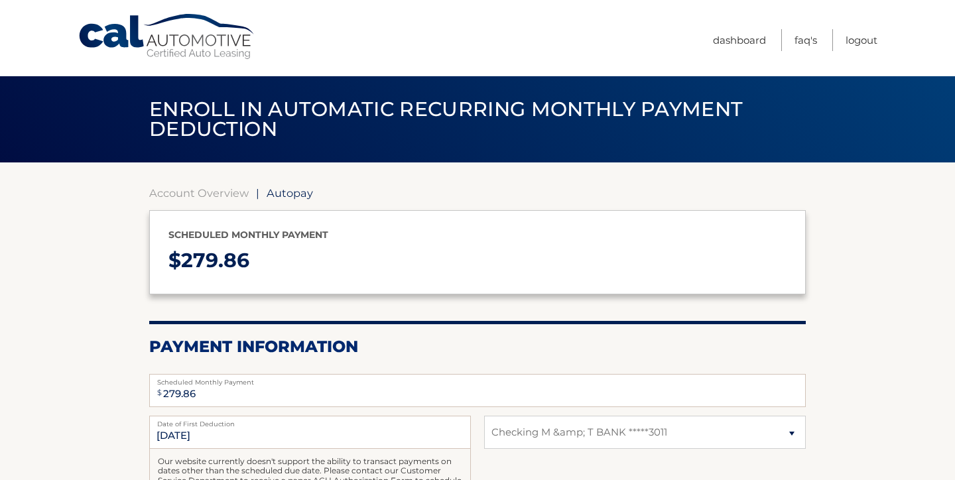
select select "NzZlMGJhMDctYmU0Ni00ZmNhLTliMDgtNTE0NDAyZGEyNmI4"
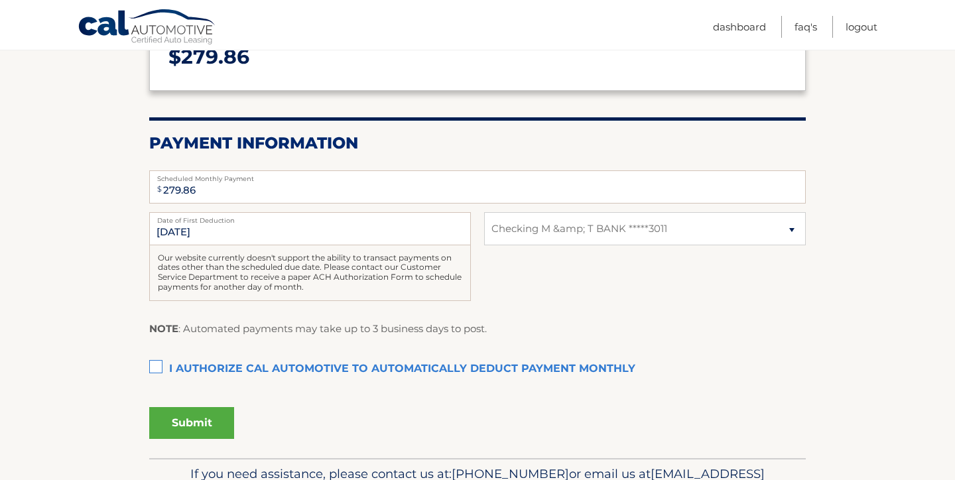
scroll to position [204, 0]
click at [159, 363] on label "I authorize cal automotive to automatically deduct payment monthly This checkbo…" at bounding box center [477, 368] width 657 height 27
click at [0, 0] on input "I authorize cal automotive to automatically deduct payment monthly This checkbo…" at bounding box center [0, 0] width 0 height 0
click at [192, 425] on button "Submit" at bounding box center [191, 423] width 85 height 32
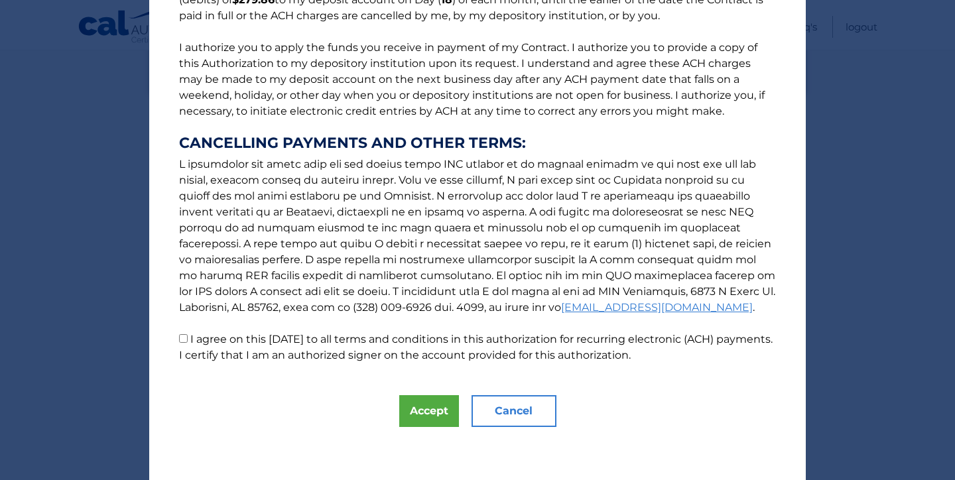
scroll to position [147, 0]
click at [182, 343] on input "I agree on this [DATE] to all terms and conditions in this authorization for re…" at bounding box center [183, 338] width 9 height 9
checkbox input "true"
click at [422, 412] on button "Accept" at bounding box center [429, 411] width 60 height 32
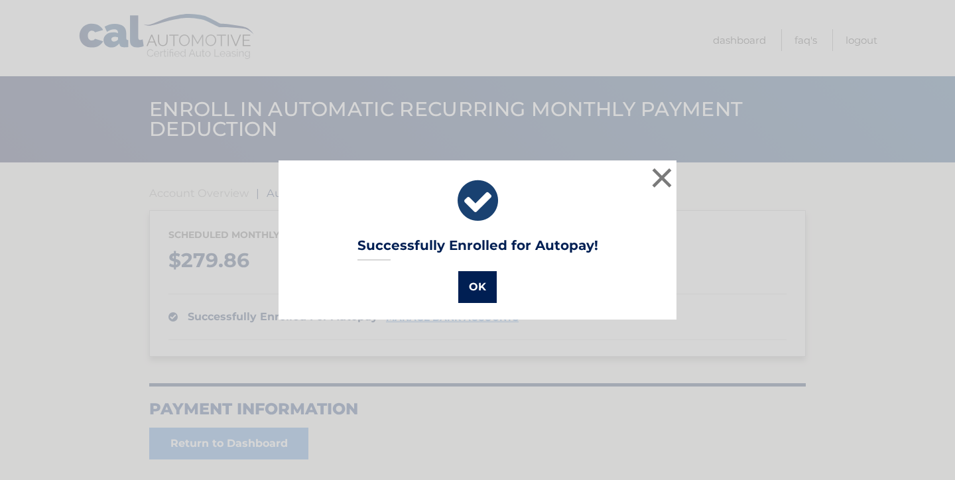
click at [481, 285] on button "OK" at bounding box center [477, 287] width 38 height 32
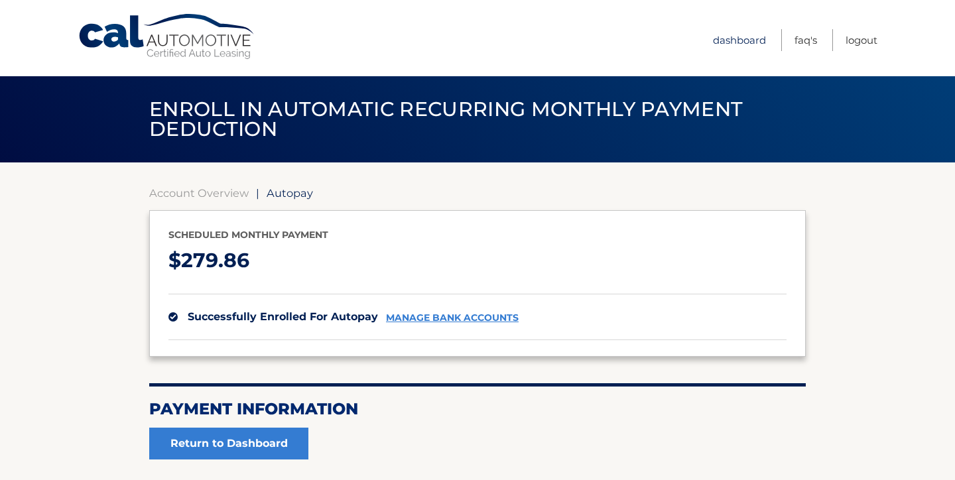
click at [732, 42] on link "Dashboard" at bounding box center [739, 40] width 53 height 22
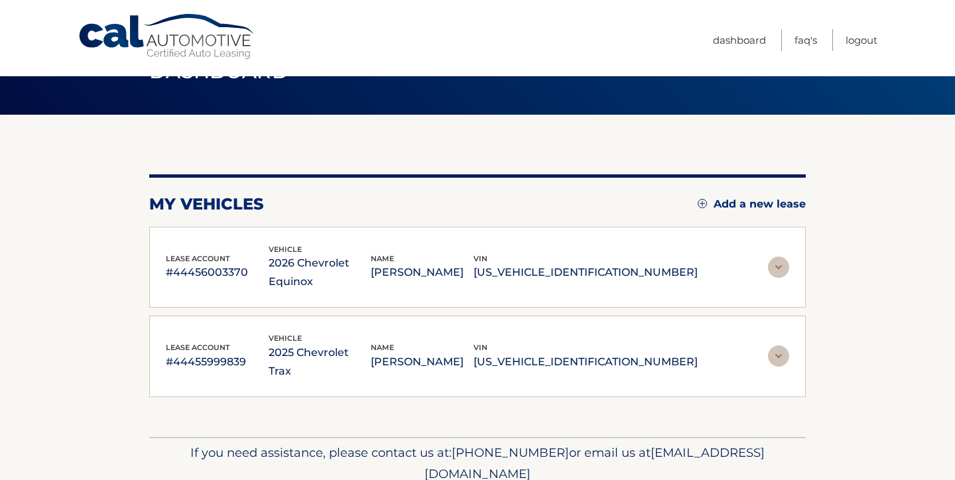
scroll to position [45, 0]
